Goal: Task Accomplishment & Management: Manage account settings

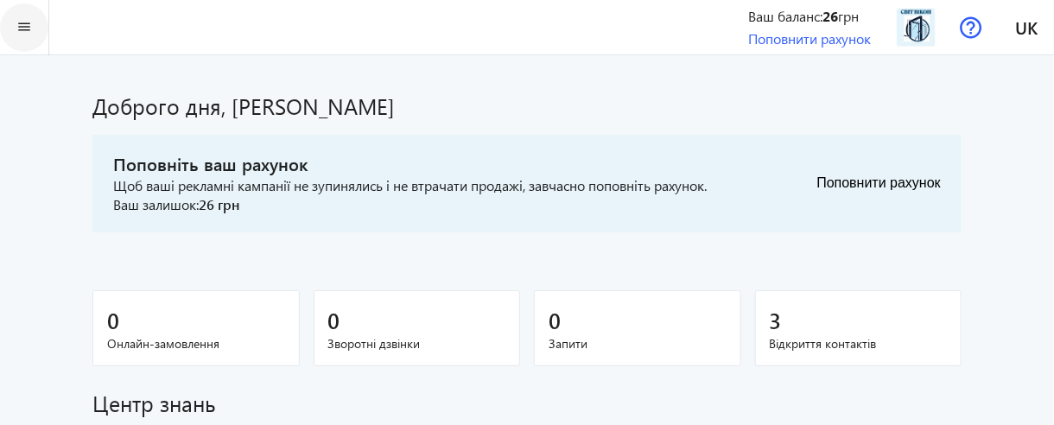
click at [36, 35] on span at bounding box center [24, 27] width 48 height 41
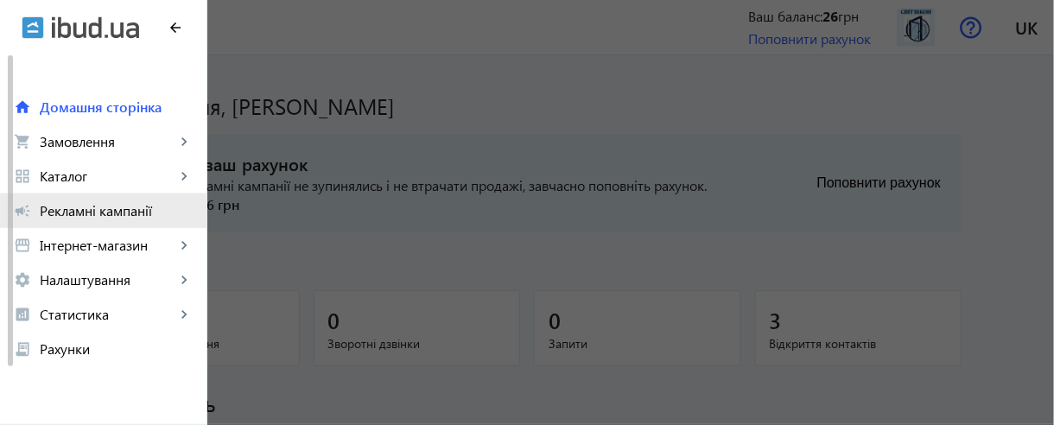
click at [147, 211] on span "Рекламні кампанії" at bounding box center [116, 210] width 153 height 17
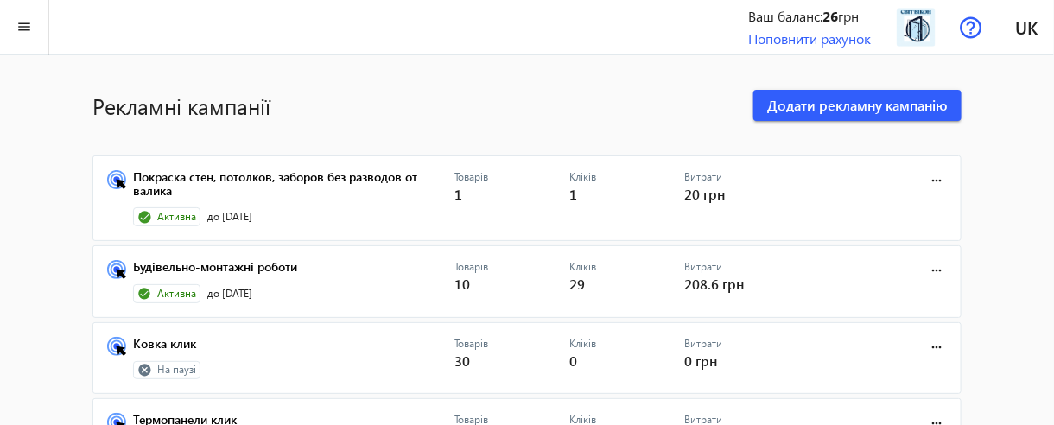
scroll to position [69, 0]
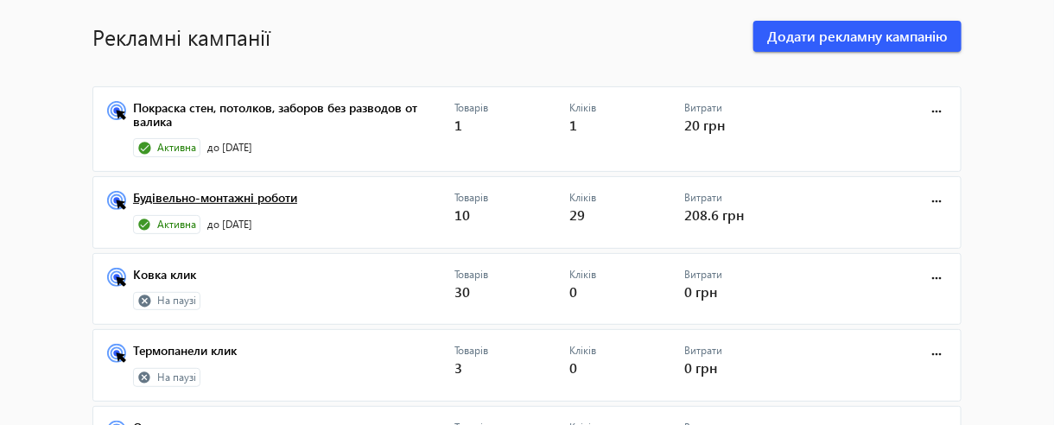
click at [247, 207] on link "Будівельно-монтажні роботи" at bounding box center [293, 203] width 321 height 24
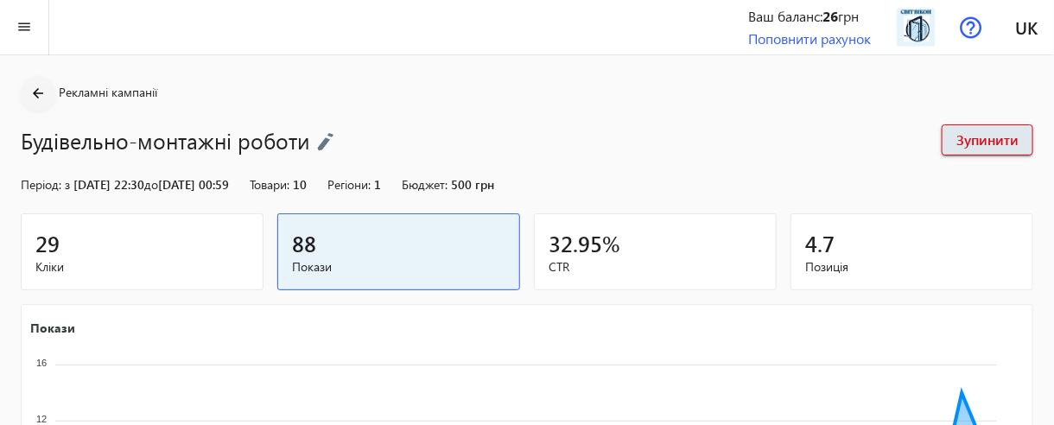
click at [41, 92] on mat-icon "arrow_back" at bounding box center [39, 94] width 22 height 22
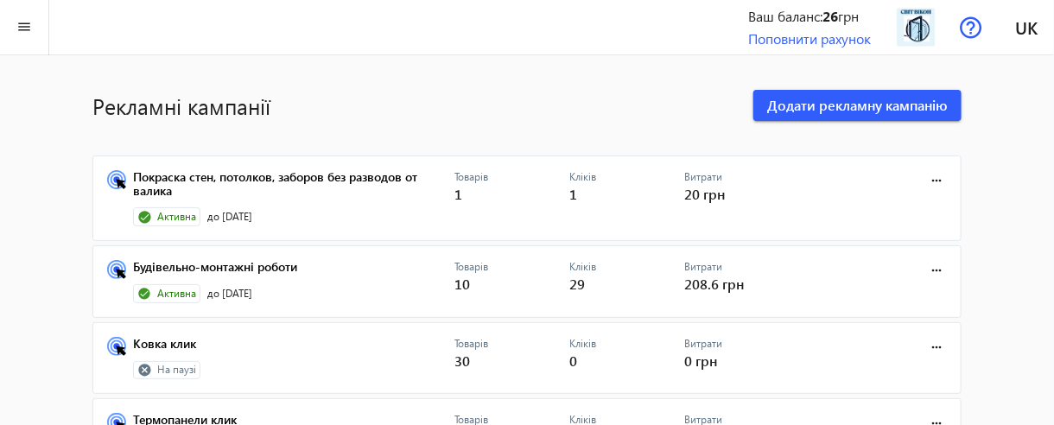
scroll to position [277, 0]
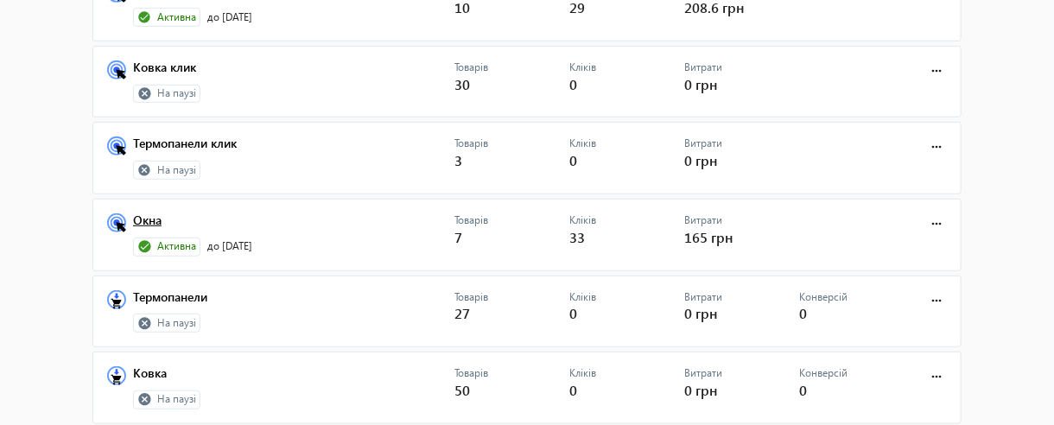
click at [155, 217] on link "Окна" at bounding box center [293, 225] width 321 height 24
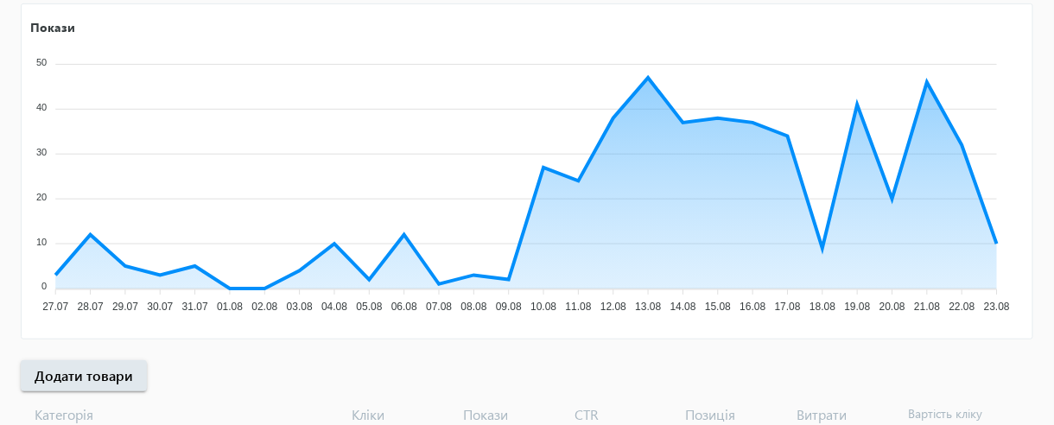
scroll to position [218, 0]
